Goal: Information Seeking & Learning: Learn about a topic

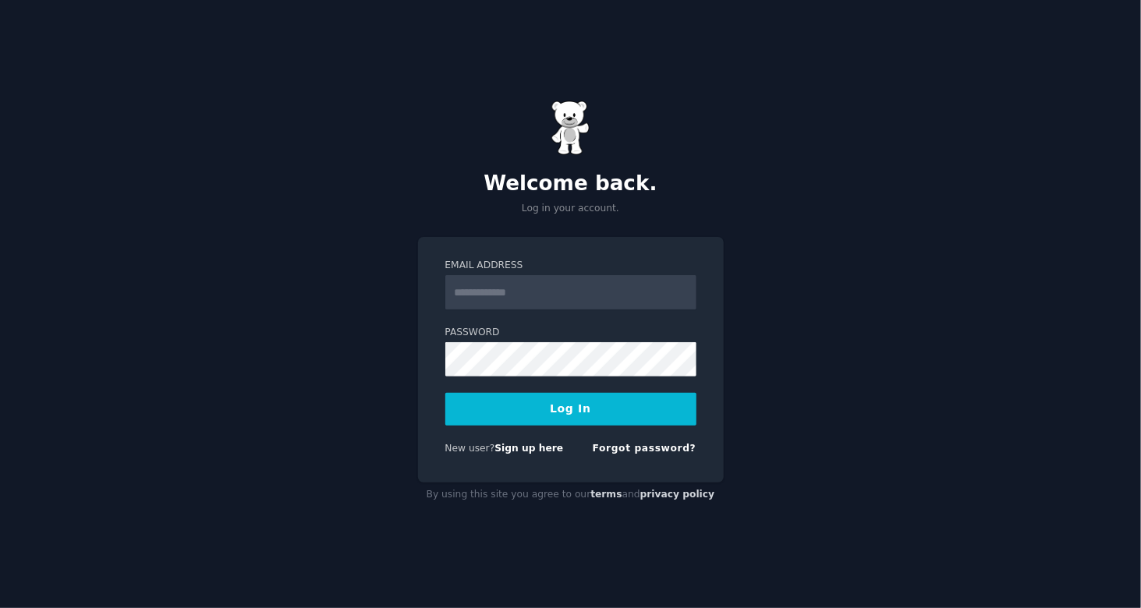
click at [598, 301] on input "Email Address" at bounding box center [570, 292] width 251 height 34
type input "**********"
click at [573, 406] on button "Log In" at bounding box center [570, 409] width 251 height 33
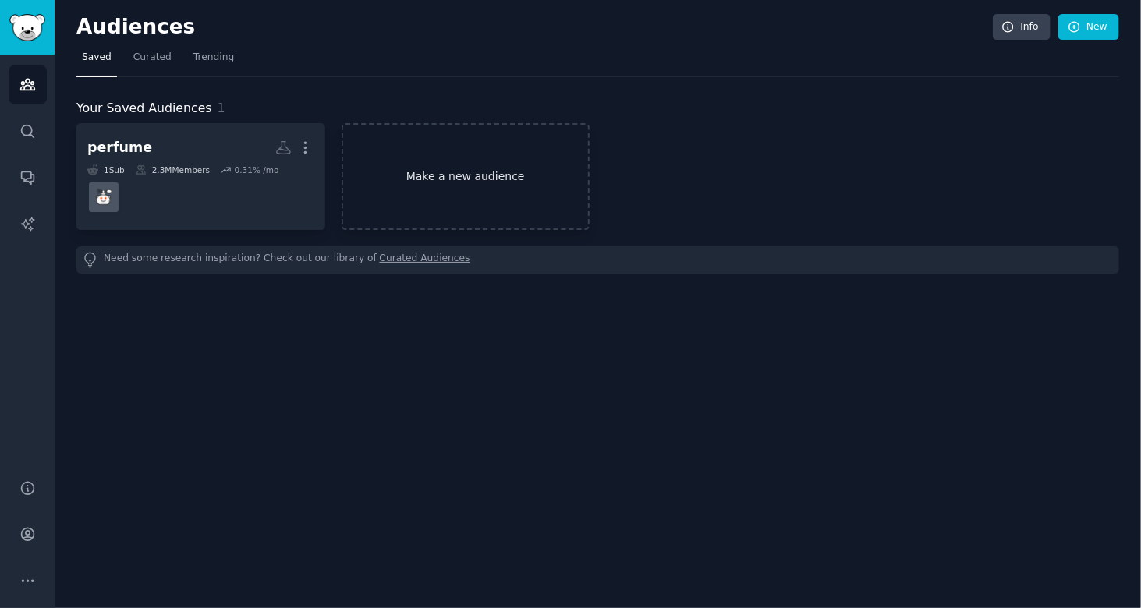
click at [443, 197] on link "Make a new audience" at bounding box center [466, 176] width 249 height 107
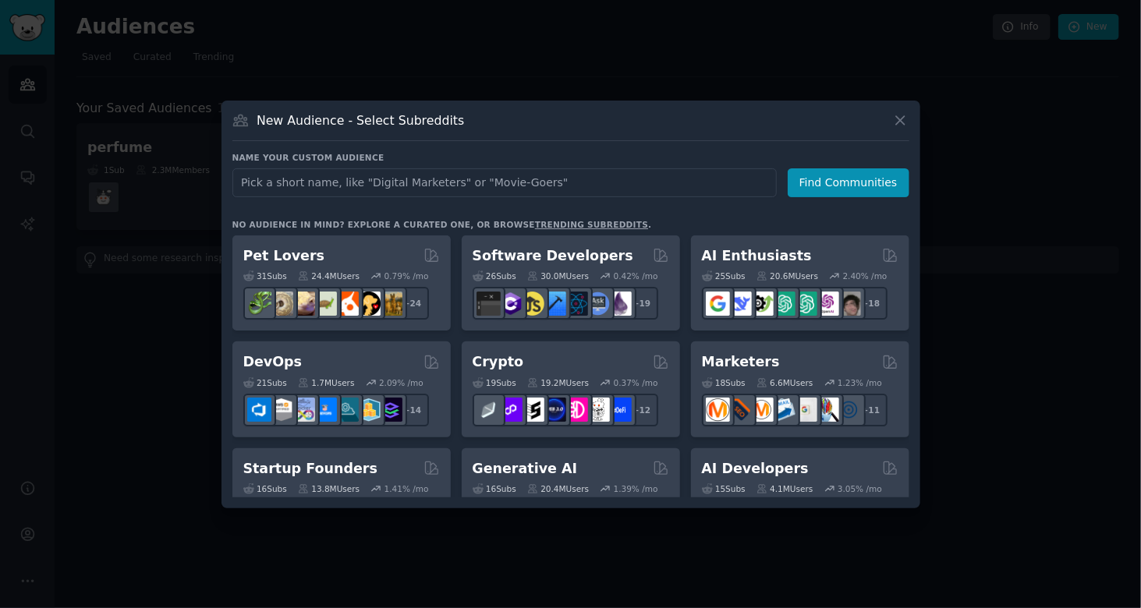
click at [474, 181] on input "text" at bounding box center [504, 182] width 544 height 29
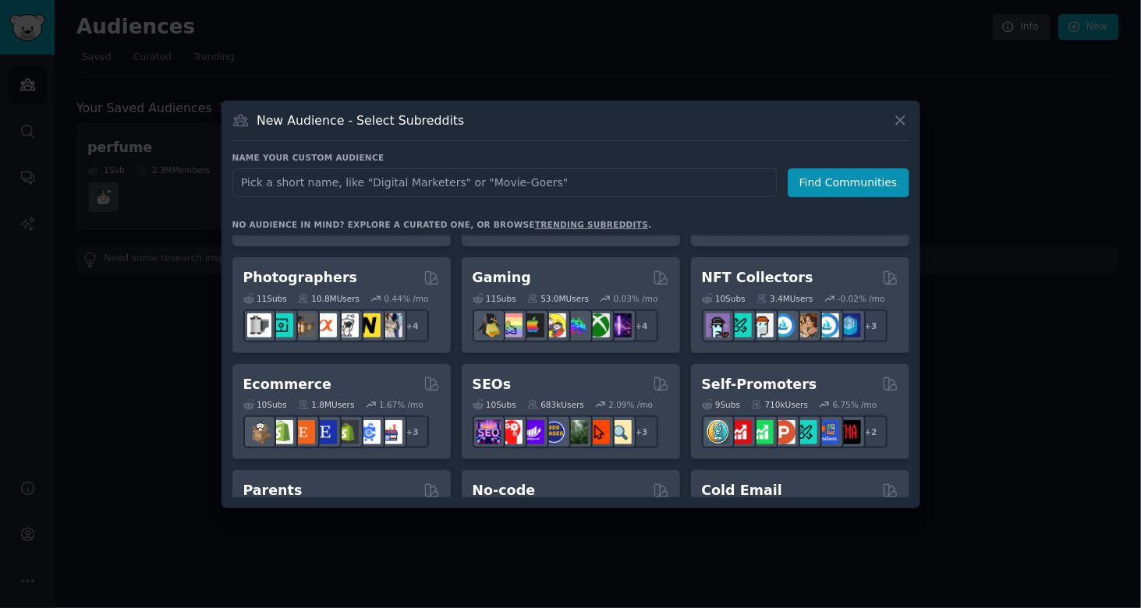
scroll to position [513, 0]
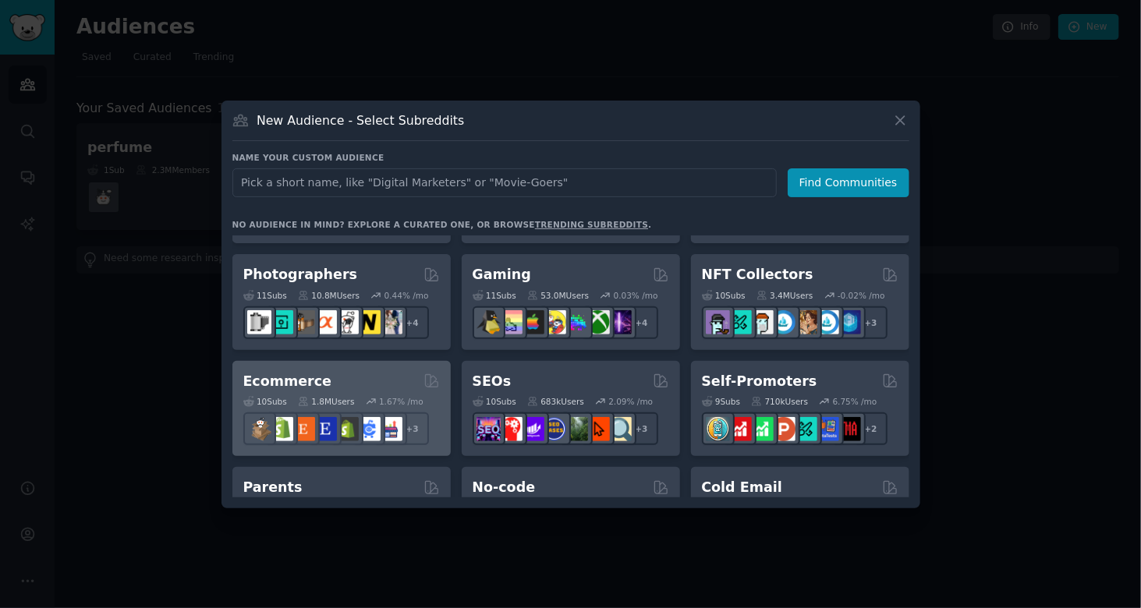
click at [332, 369] on div "Ecommerce 10 Sub s 1.8M Users 1.67 % /mo r/shopify + 3" at bounding box center [341, 409] width 218 height 96
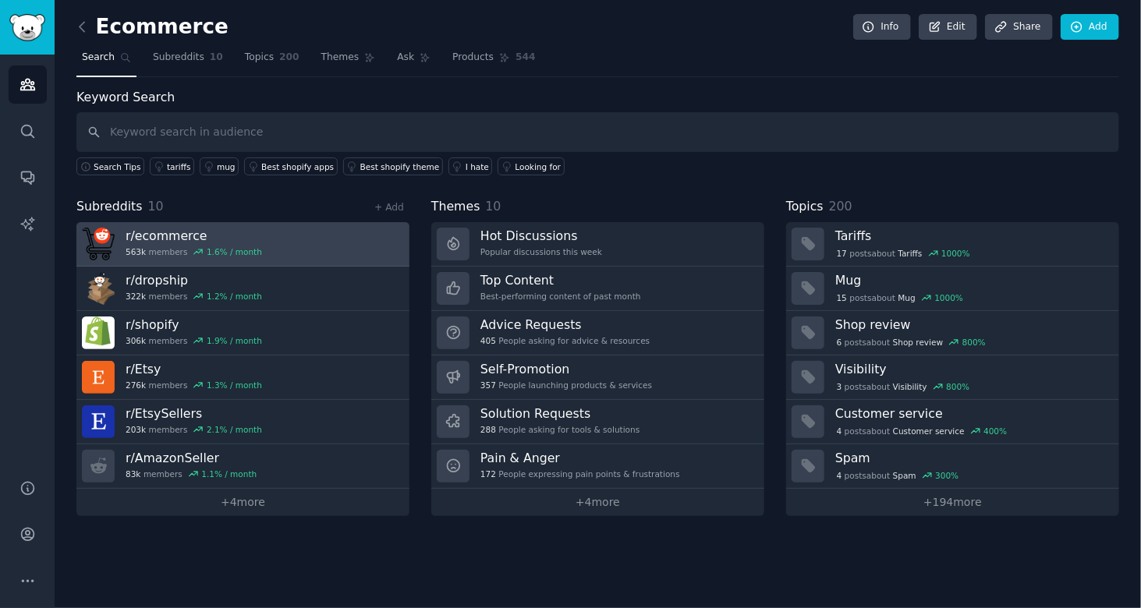
click at [335, 244] on link "r/ ecommerce 563k members 1.6 % / month" at bounding box center [242, 244] width 333 height 44
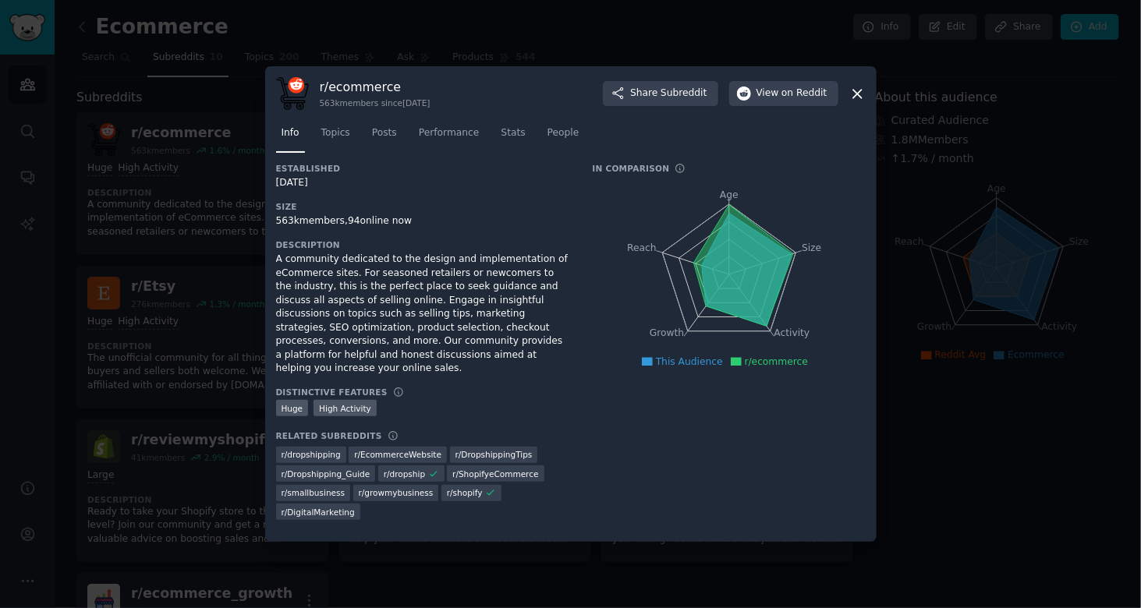
click at [855, 98] on icon at bounding box center [857, 94] width 9 height 9
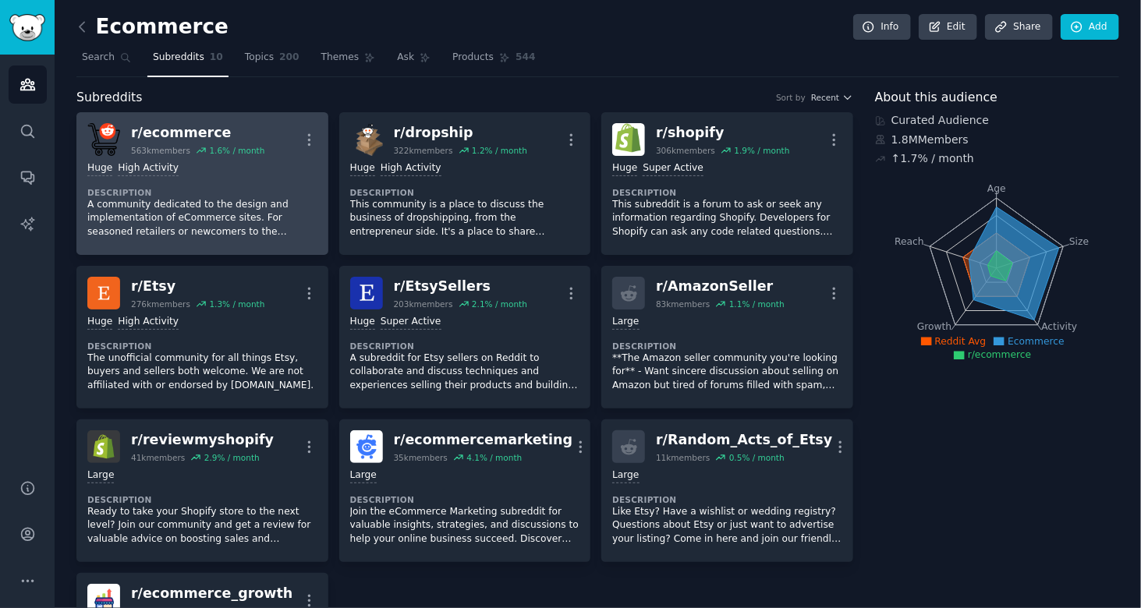
click at [158, 147] on div "563k members" at bounding box center [160, 150] width 59 height 11
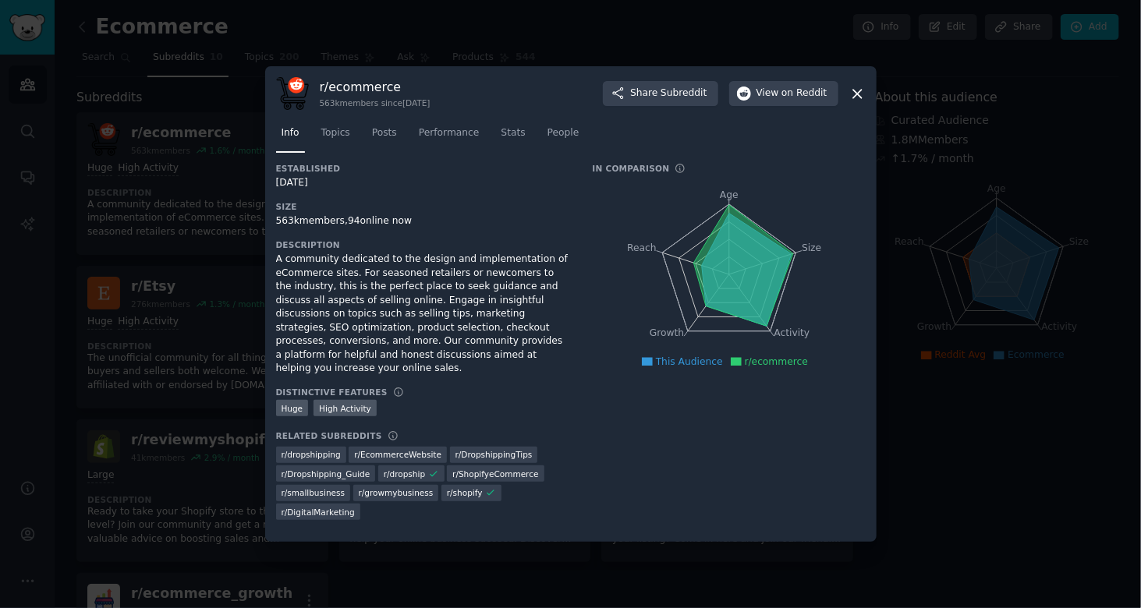
click at [453, 212] on h3 "Size" at bounding box center [423, 206] width 295 height 11
click at [325, 140] on span "Topics" at bounding box center [335, 133] width 29 height 14
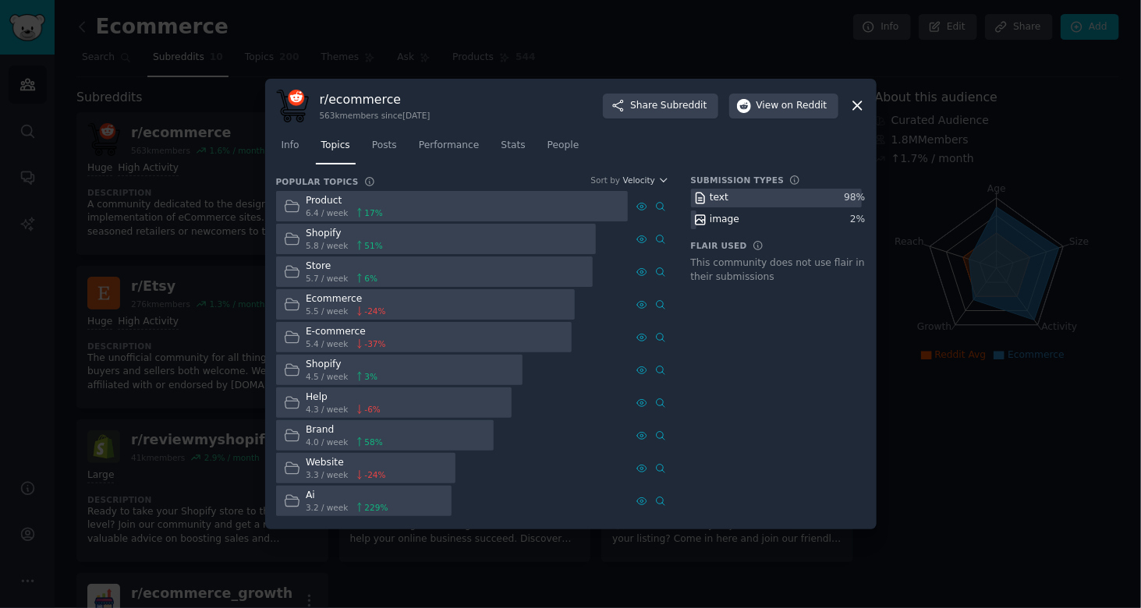
click at [422, 199] on div at bounding box center [452, 206] width 353 height 30
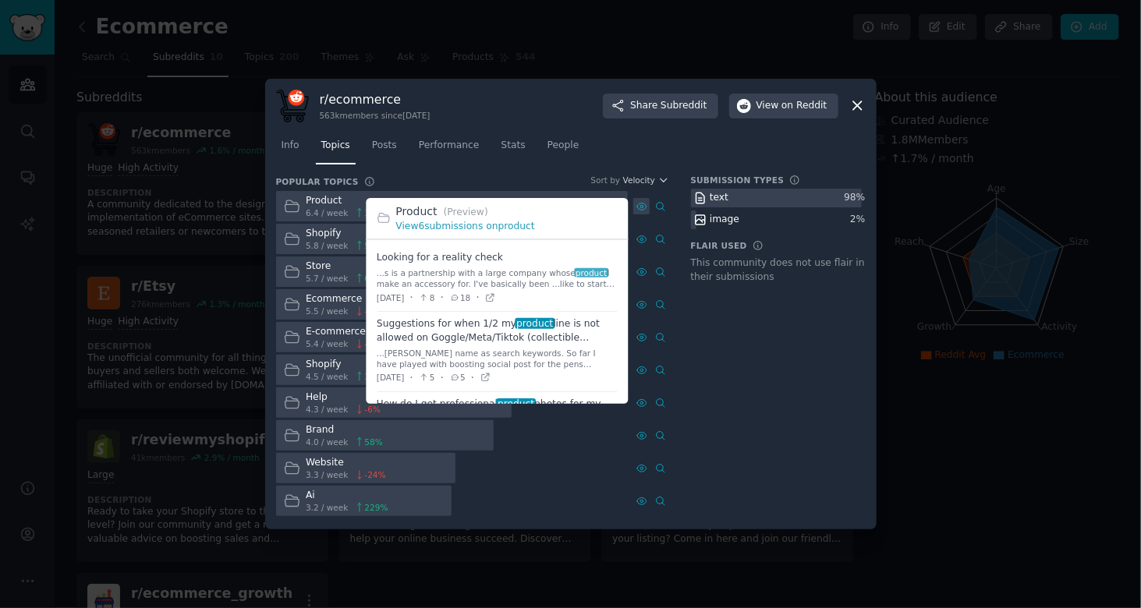
click at [643, 207] on icon at bounding box center [642, 206] width 11 height 11
click at [446, 266] on span at bounding box center [497, 279] width 240 height 66
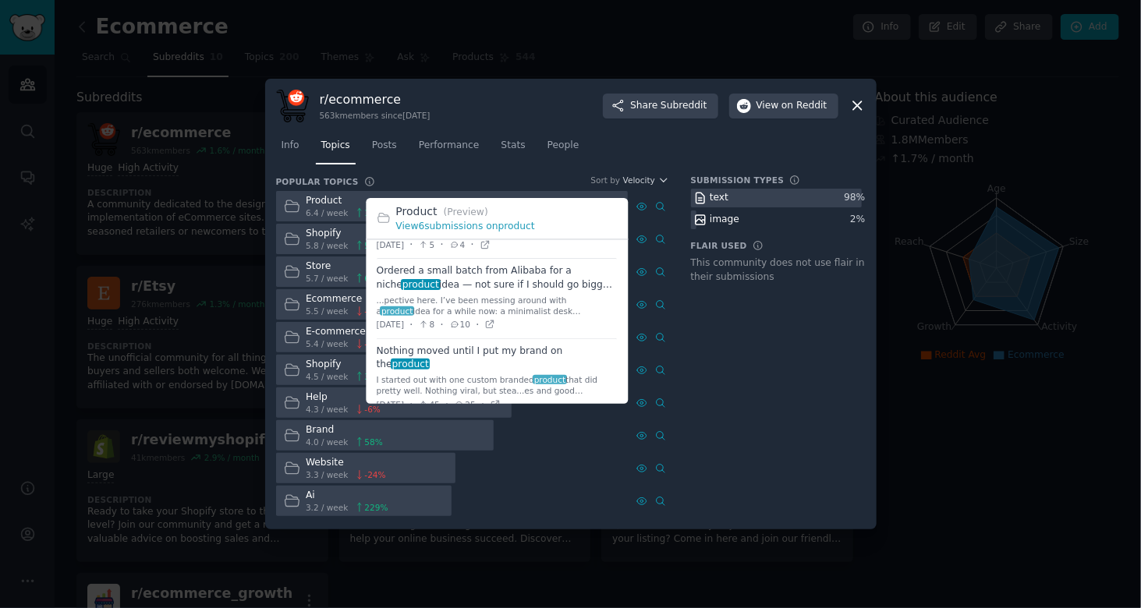
scroll to position [282, 0]
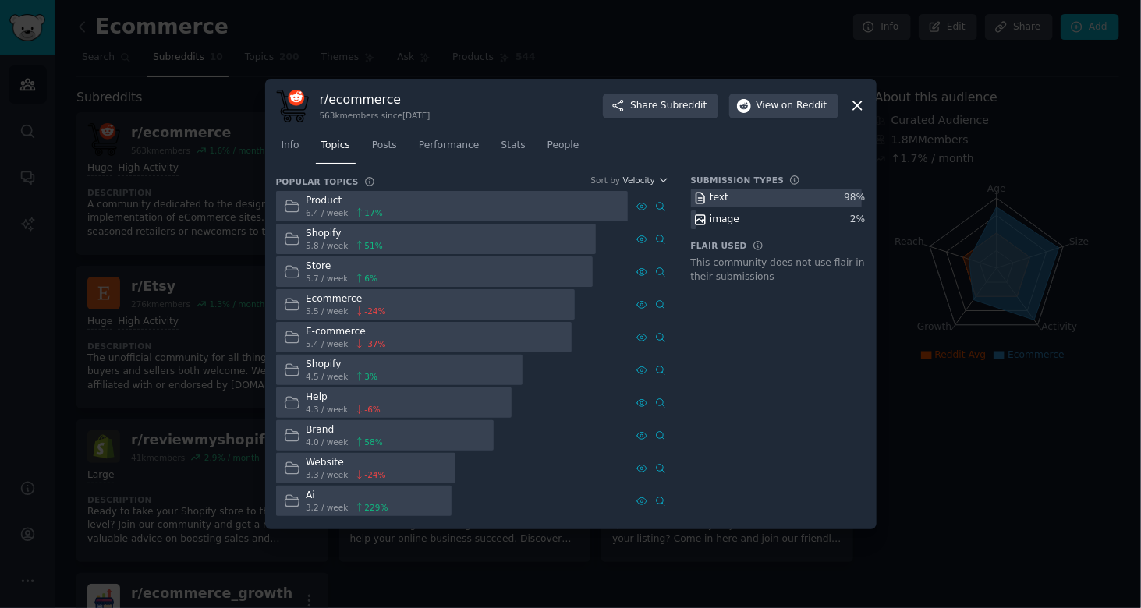
click at [858, 103] on icon at bounding box center [857, 106] width 16 height 16
